Goal: Information Seeking & Learning: Learn about a topic

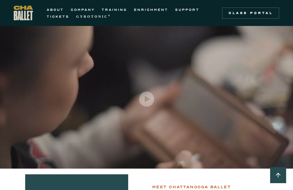
click at [143, 99] on img at bounding box center [146, 99] width 15 height 15
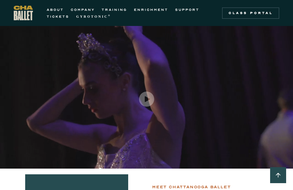
click at [56, 20] on link "TICKETS" at bounding box center [58, 16] width 23 height 7
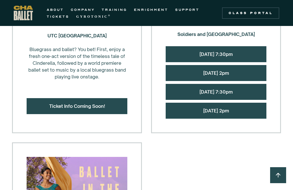
scroll to position [612, 0]
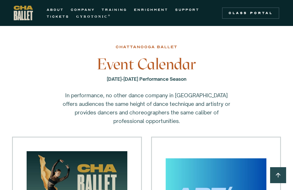
click at [86, 20] on link "GYROTONIC ®" at bounding box center [93, 16] width 35 height 7
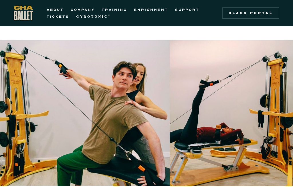
scroll to position [42, 0]
